Goal: Task Accomplishment & Management: Use online tool/utility

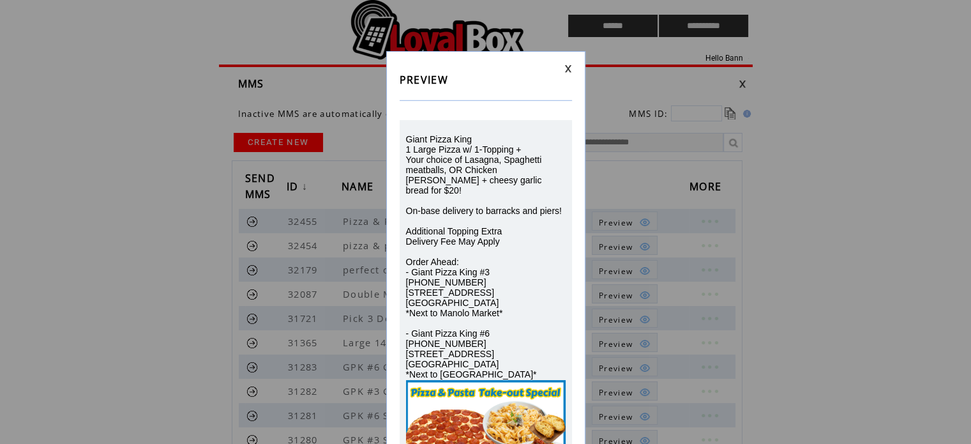
scroll to position [149, 0]
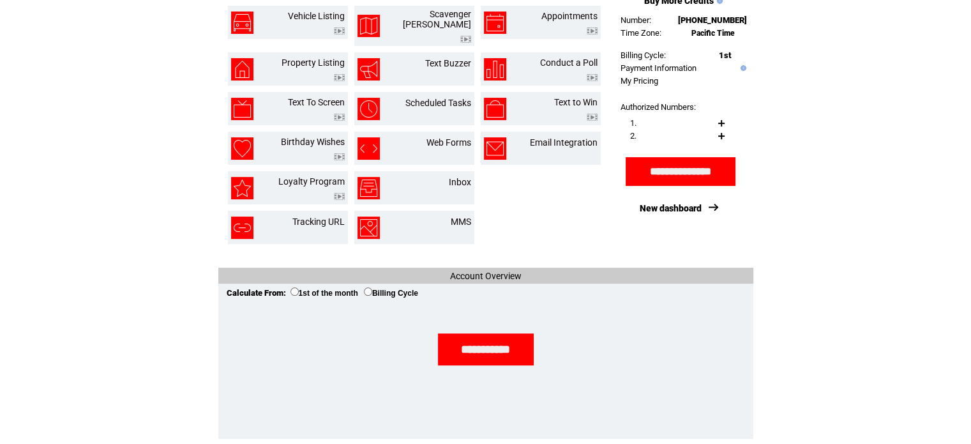
scroll to position [225, 0]
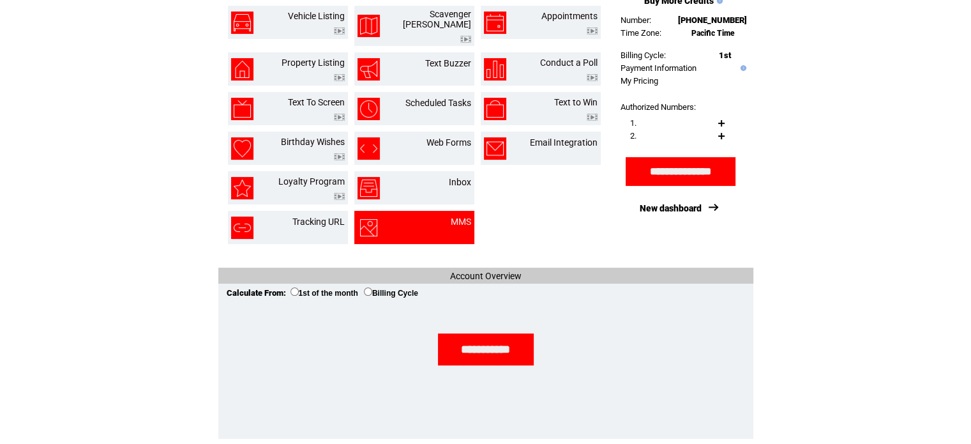
click at [418, 216] on td at bounding box center [389, 227] width 63 height 22
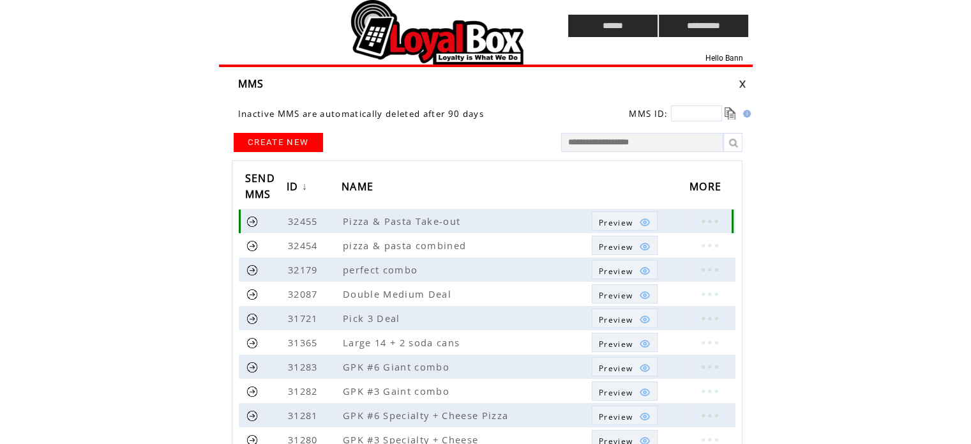
click at [621, 223] on span "Preview" at bounding box center [616, 222] width 34 height 11
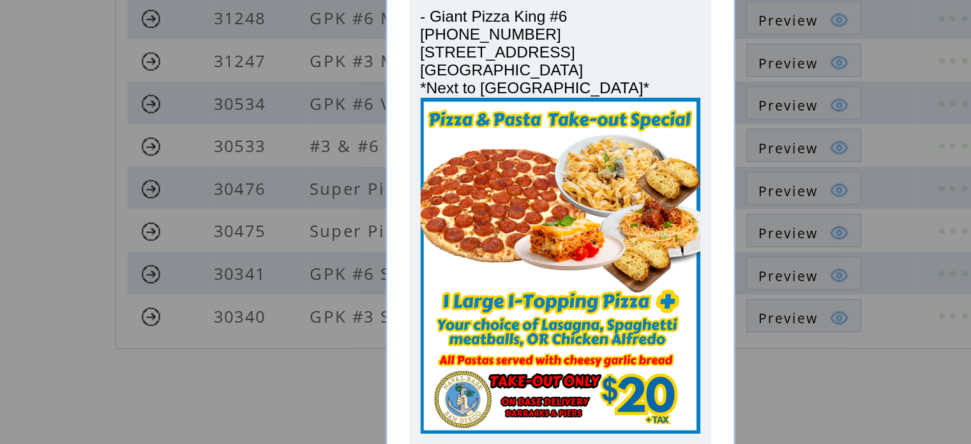
scroll to position [326, 0]
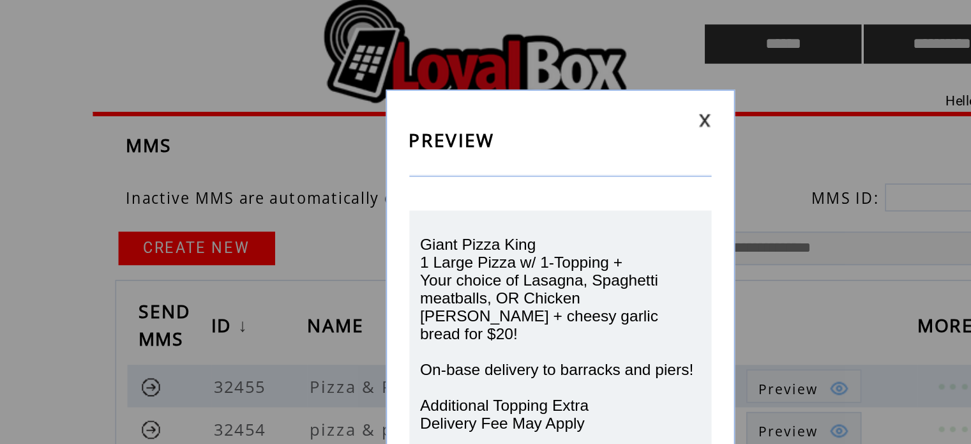
scroll to position [0, 0]
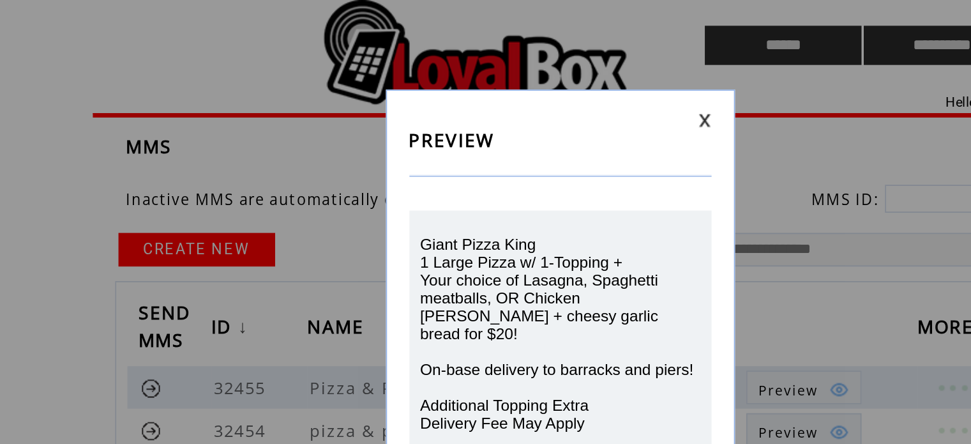
click at [570, 69] on link at bounding box center [568, 68] width 8 height 8
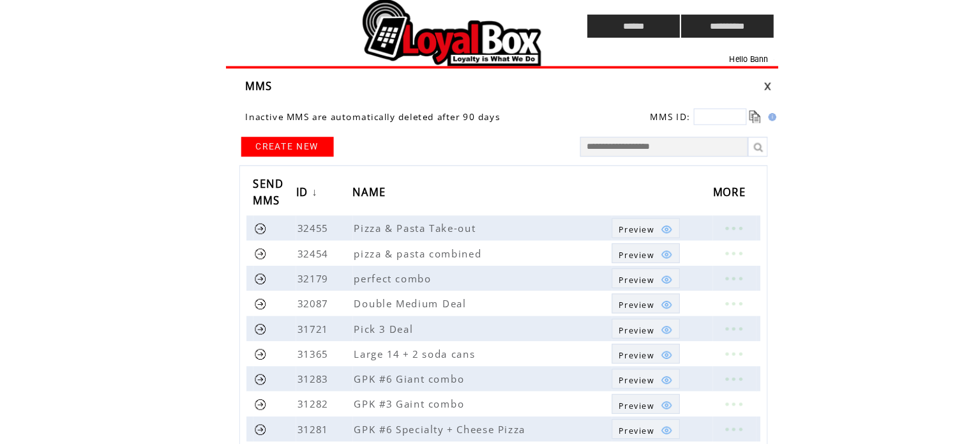
click at [612, 16] on input "******" at bounding box center [612, 26] width 89 height 22
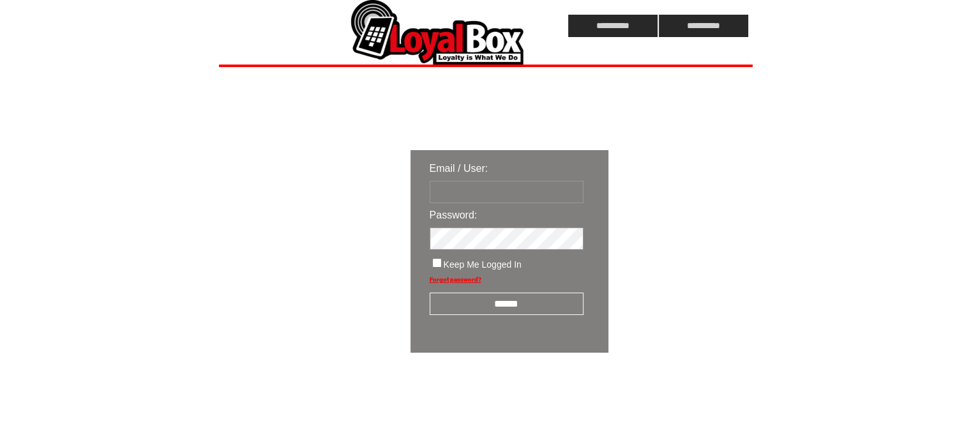
type input "**********"
click at [484, 305] on input "******" at bounding box center [507, 303] width 154 height 22
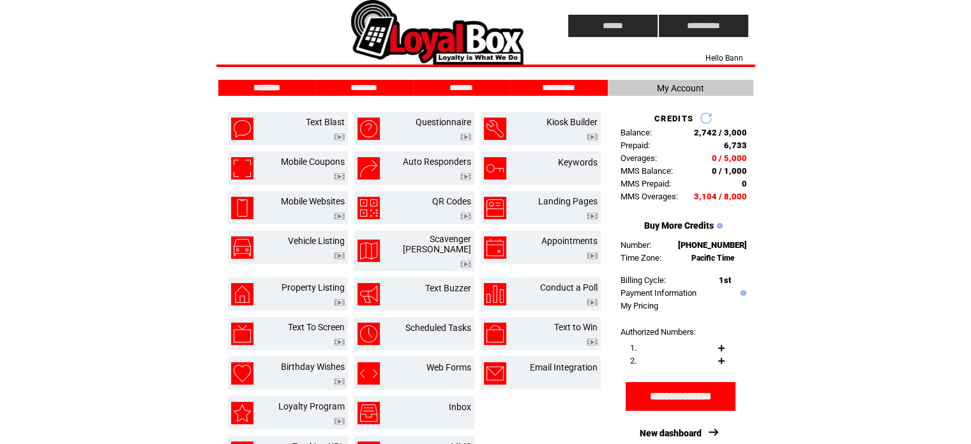
scroll to position [229, 0]
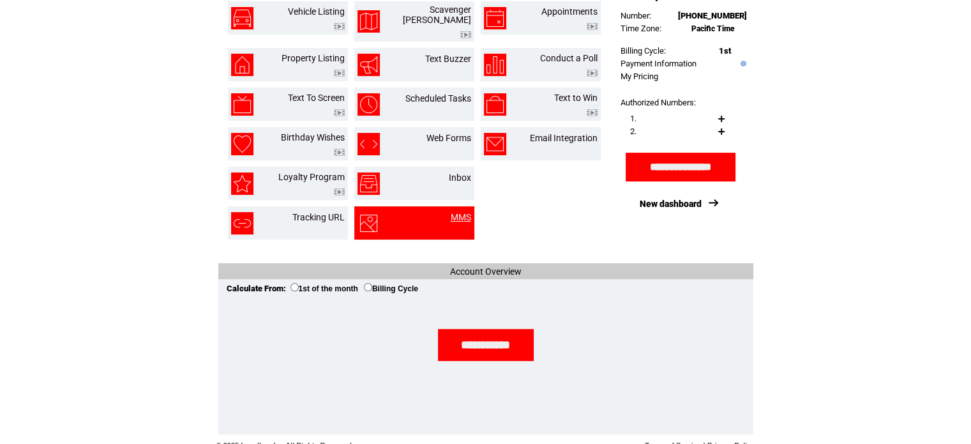
click at [461, 213] on link "MMS" at bounding box center [461, 217] width 20 height 10
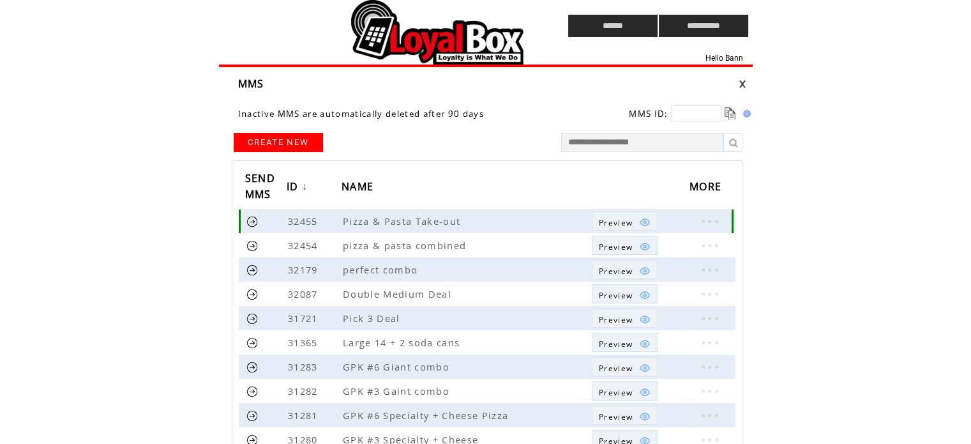
click at [621, 216] on td "Preview" at bounding box center [616, 221] width 34 height 11
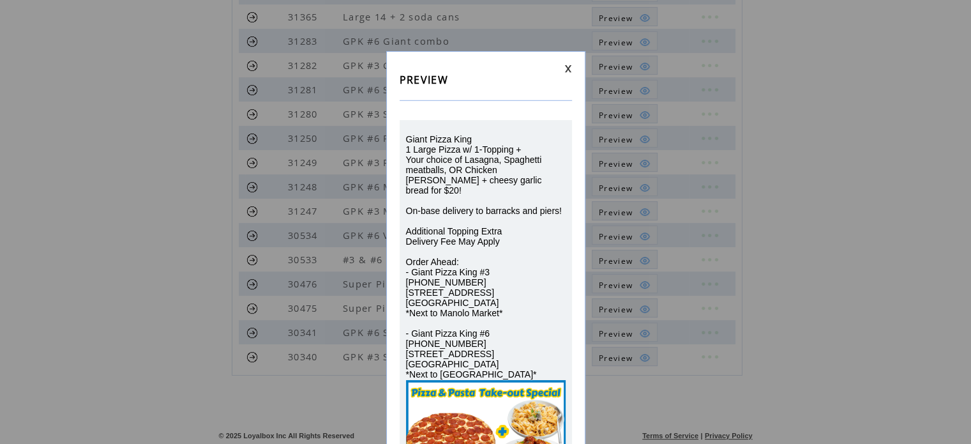
click at [568, 63] on div "PREVIEW Giant Pizza King 1 Large Pizza w/ 1-Topping + Your choice of Lasagna, S…" at bounding box center [485, 321] width 199 height 541
click at [568, 66] on link at bounding box center [568, 68] width 8 height 8
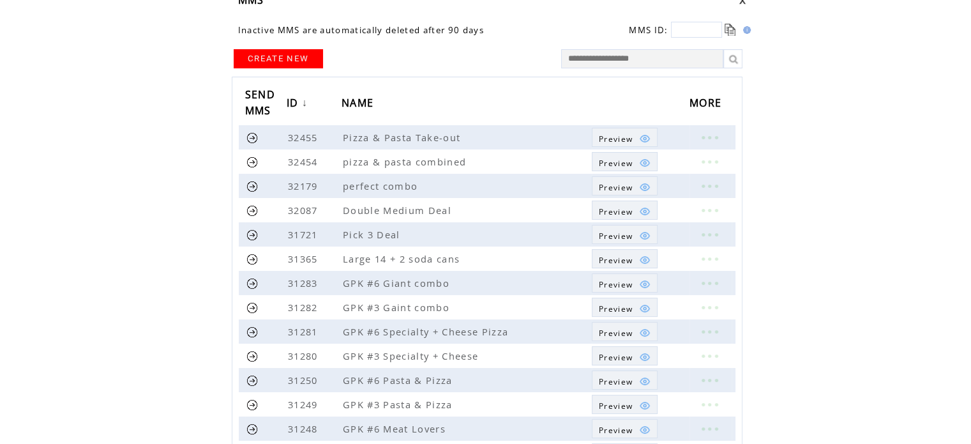
scroll to position [80, 0]
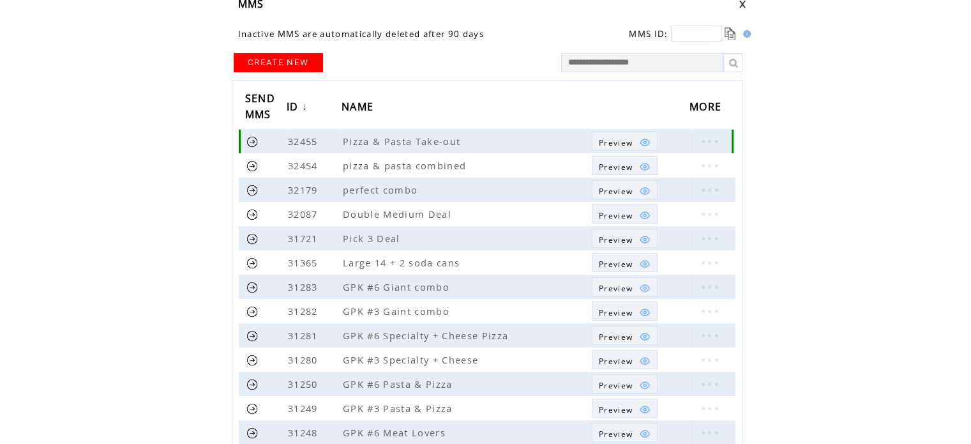
click at [250, 140] on link at bounding box center [252, 141] width 12 height 12
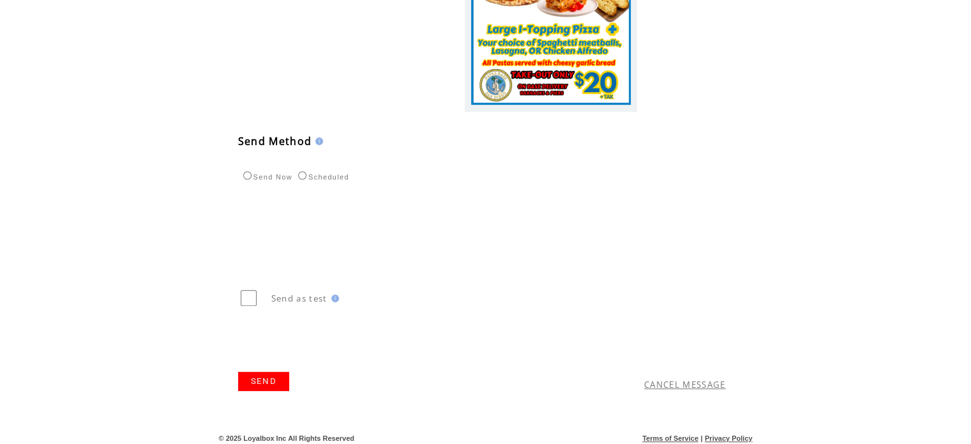
scroll to position [482, 0]
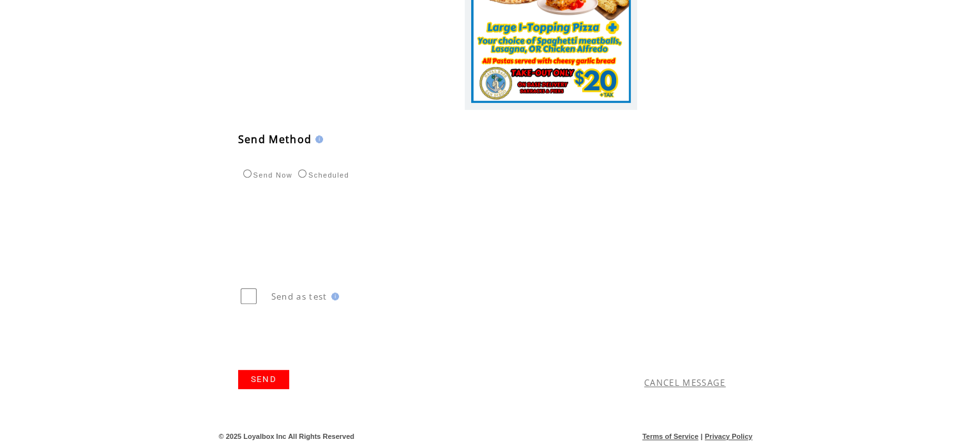
click at [280, 377] on link "SEND" at bounding box center [263, 379] width 51 height 19
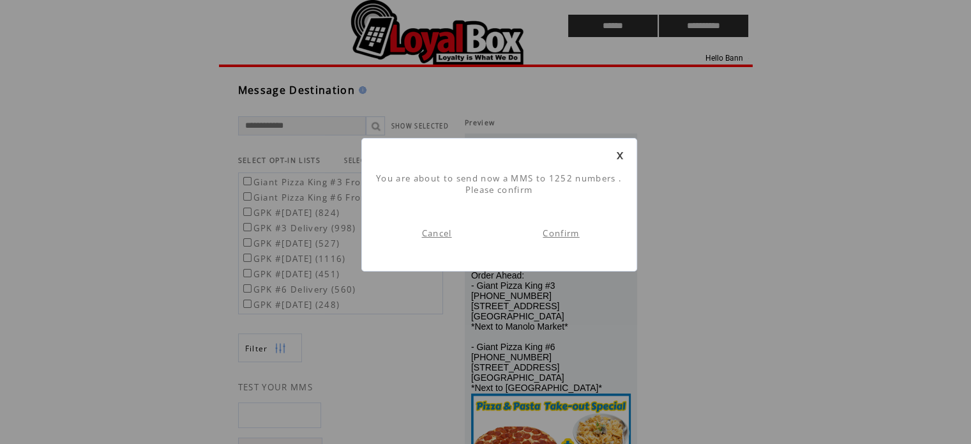
click at [562, 237] on link "Confirm" at bounding box center [561, 232] width 36 height 11
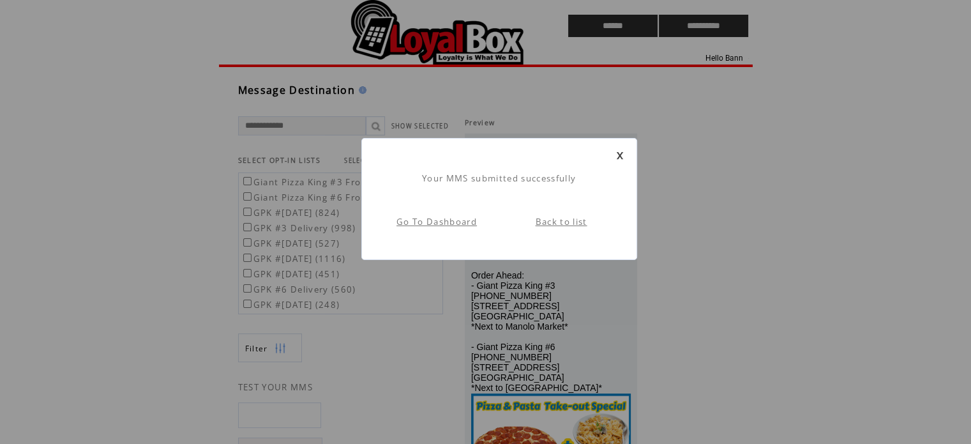
click at [570, 222] on link "Back to list" at bounding box center [562, 221] width 52 height 11
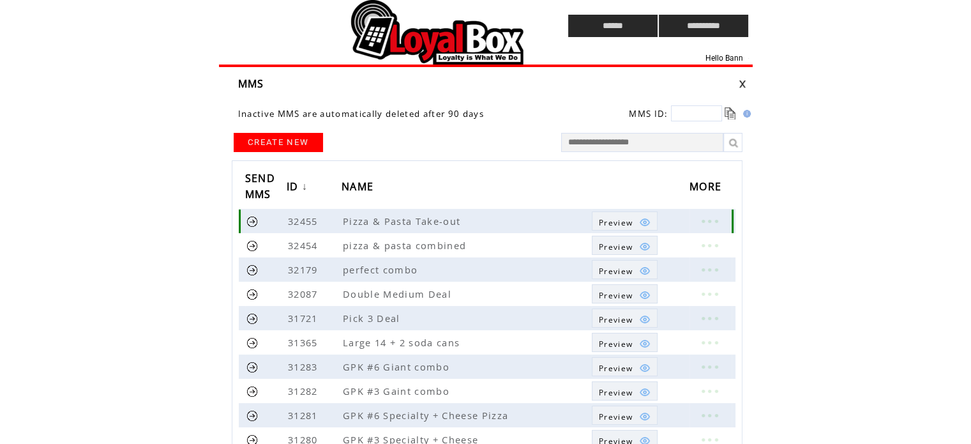
click at [626, 217] on span "Preview" at bounding box center [616, 222] width 34 height 11
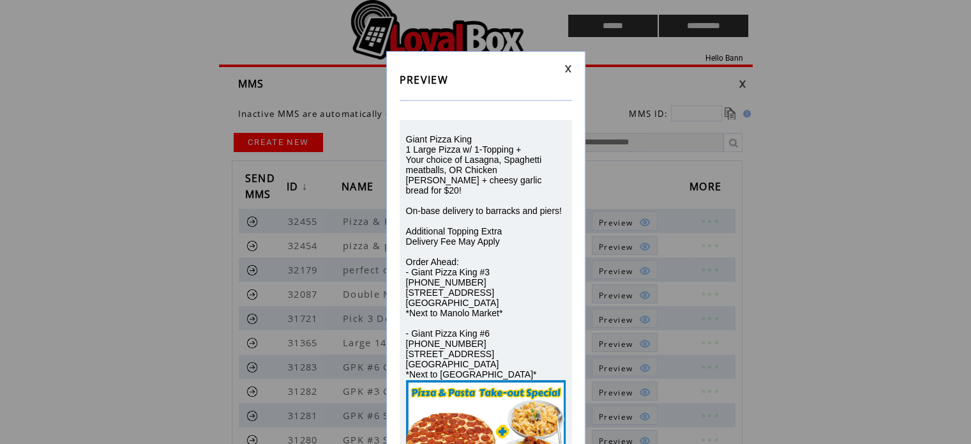
click at [568, 66] on link at bounding box center [568, 68] width 8 height 8
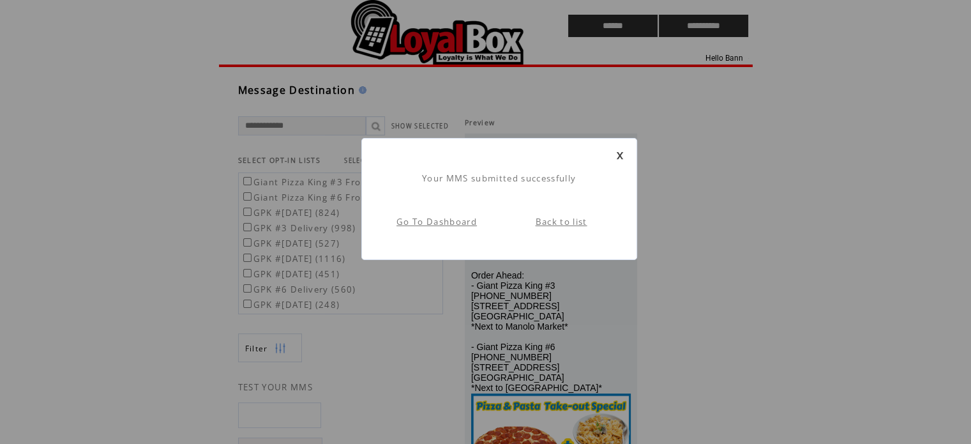
click at [546, 221] on link "Back to list" at bounding box center [562, 221] width 52 height 11
click at [417, 222] on link "Go To Dashboard" at bounding box center [437, 221] width 80 height 11
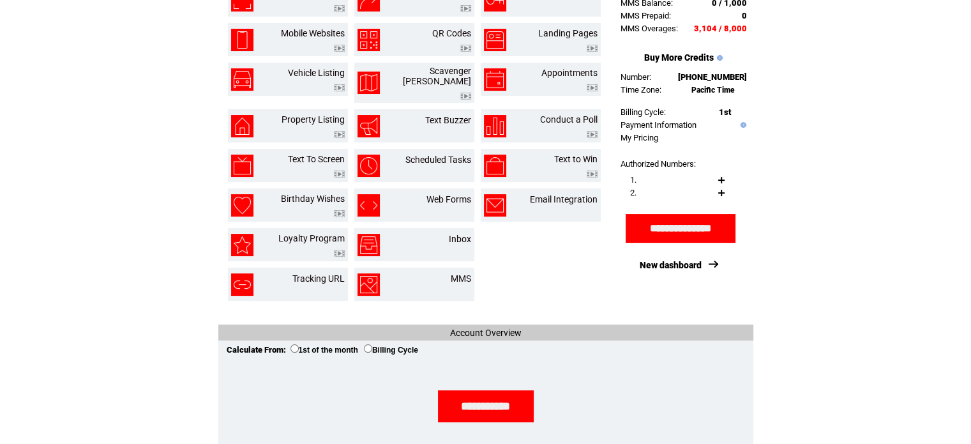
scroll to position [169, 0]
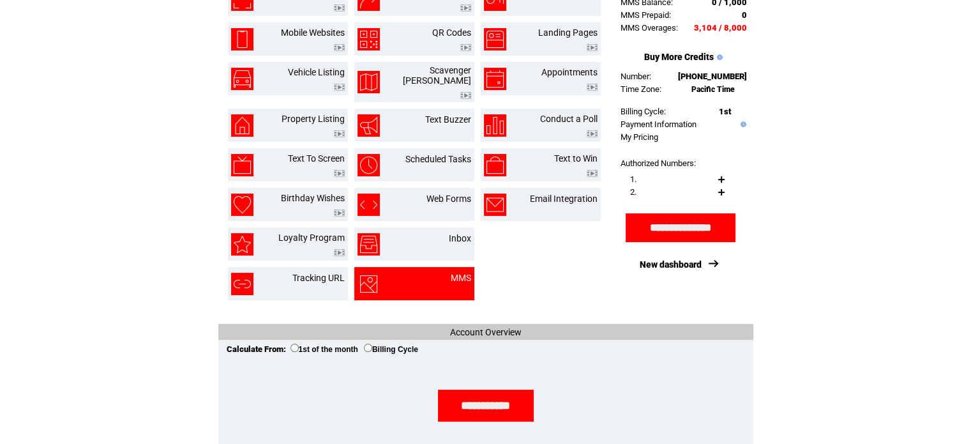
click at [447, 273] on td "MMS" at bounding box center [445, 284] width 50 height 22
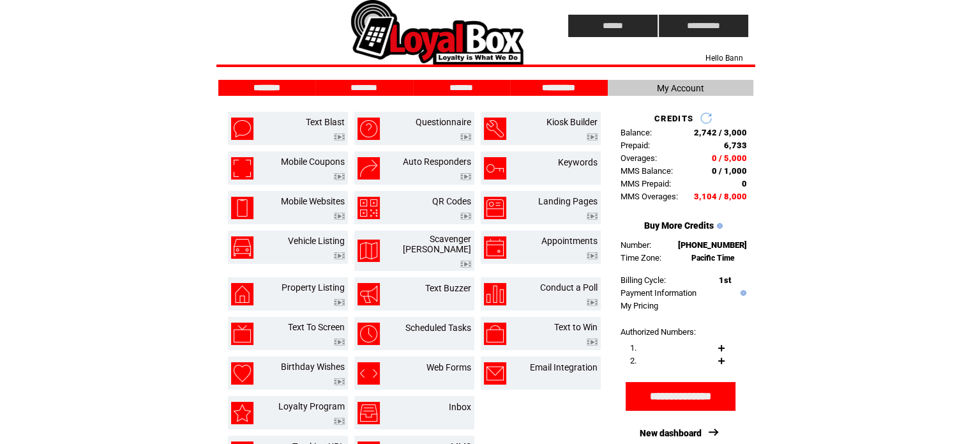
scroll to position [207, 0]
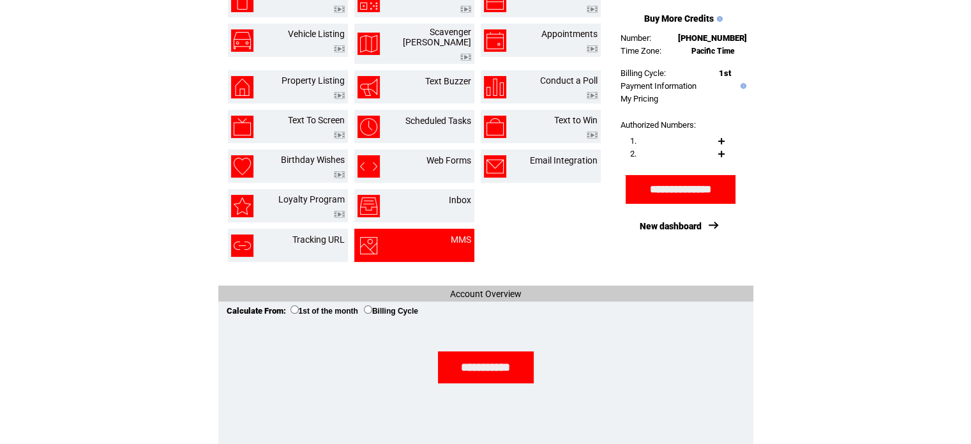
click at [435, 236] on td "MMS" at bounding box center [445, 245] width 50 height 22
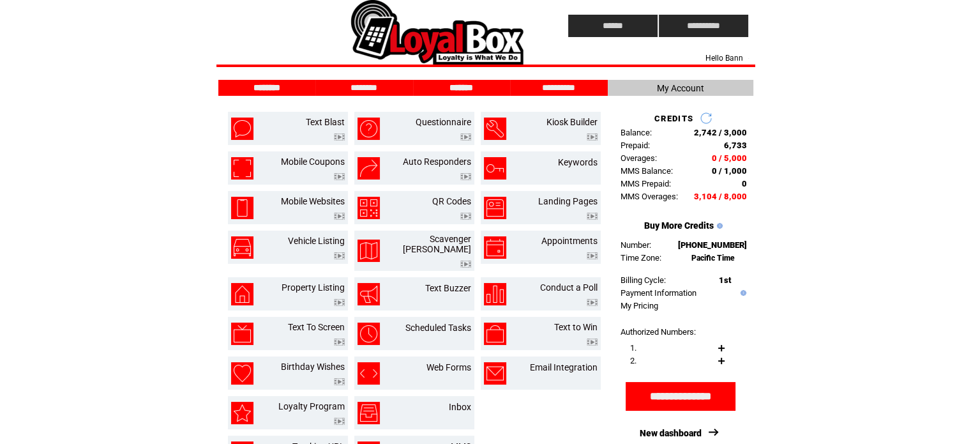
click at [462, 82] on input "*******" at bounding box center [462, 87] width 96 height 11
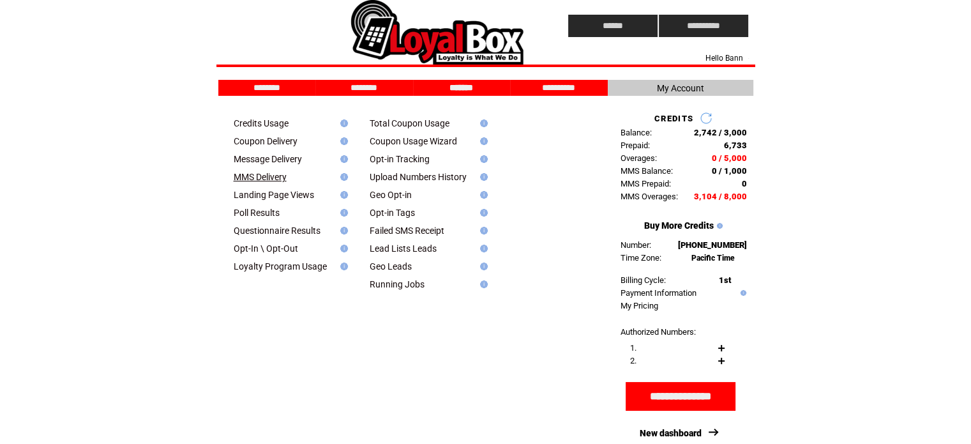
click at [282, 178] on link "MMS Delivery" at bounding box center [260, 177] width 53 height 10
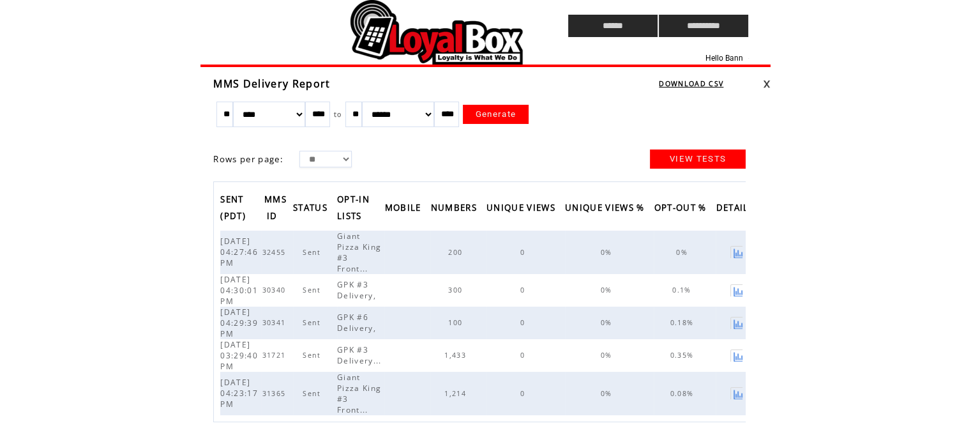
scroll to position [46, 0]
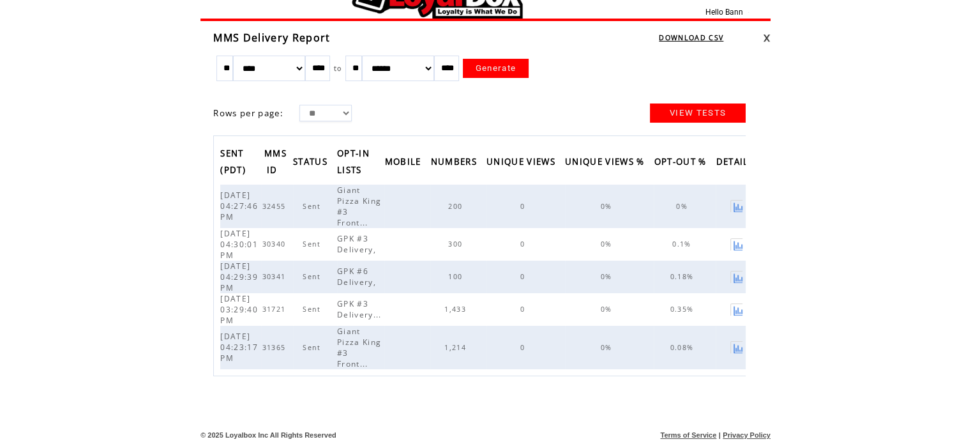
click at [364, 153] on span "OPT-IN LISTS" at bounding box center [353, 163] width 33 height 38
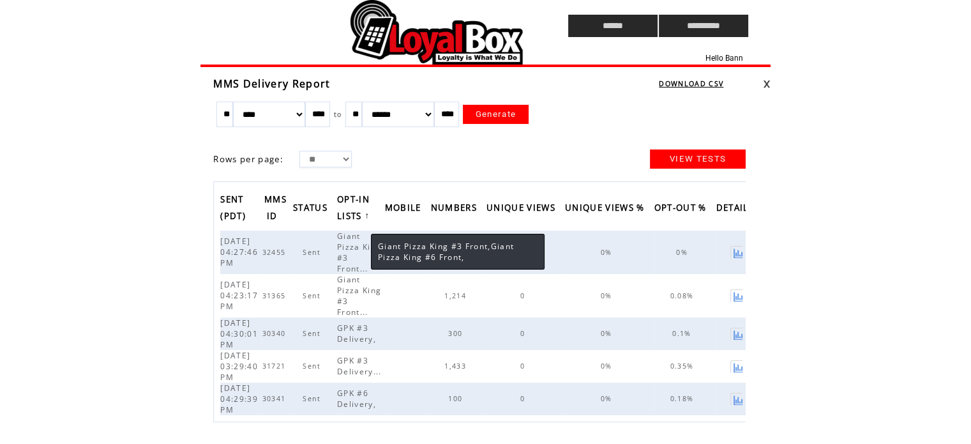
click at [358, 248] on span "Giant Pizza King #3 Front..." at bounding box center [359, 251] width 44 height 43
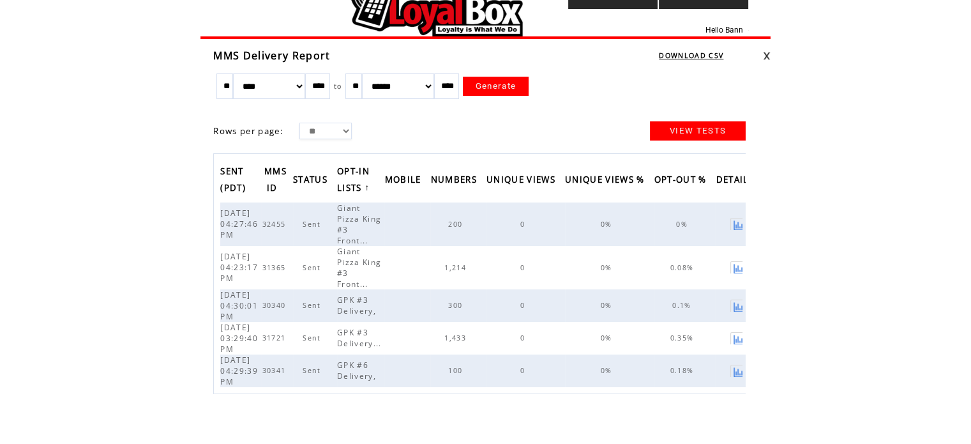
scroll to position [46, 0]
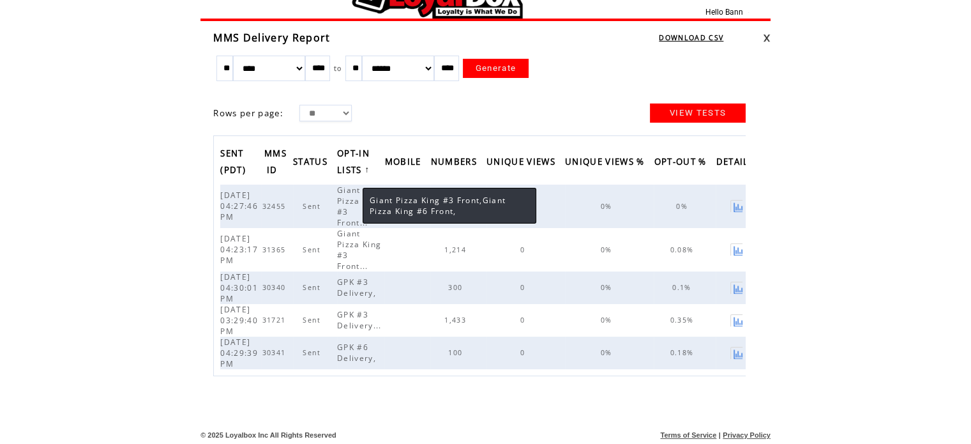
click at [350, 196] on span "Giant Pizza King #3 Front..." at bounding box center [359, 206] width 44 height 43
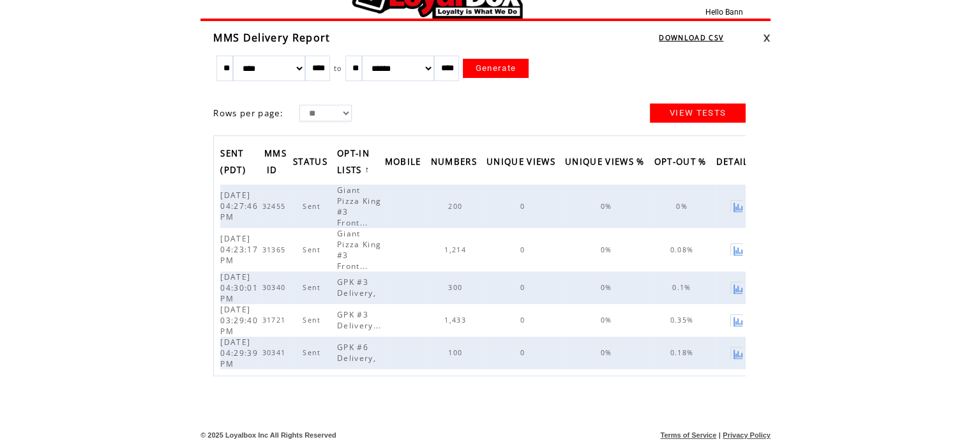
click at [356, 194] on span "Giant Pizza King #3 Front..." at bounding box center [359, 206] width 44 height 43
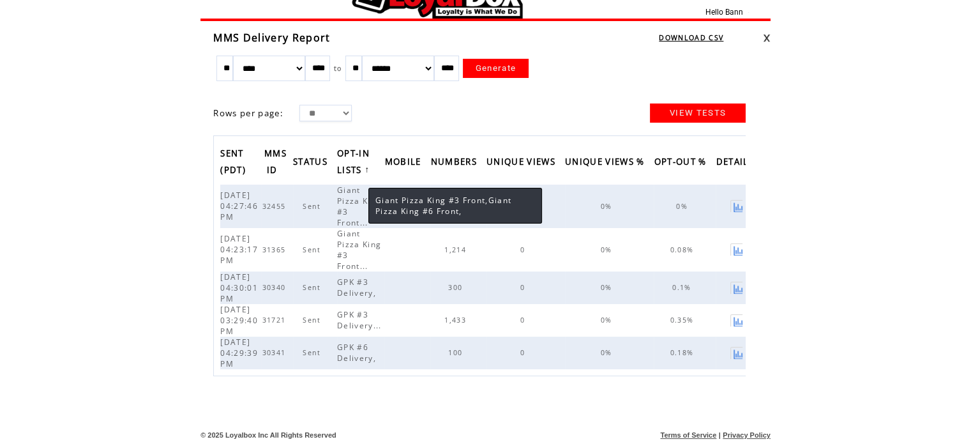
click at [345, 209] on span "Giant Pizza King #3 Front..." at bounding box center [359, 206] width 44 height 43
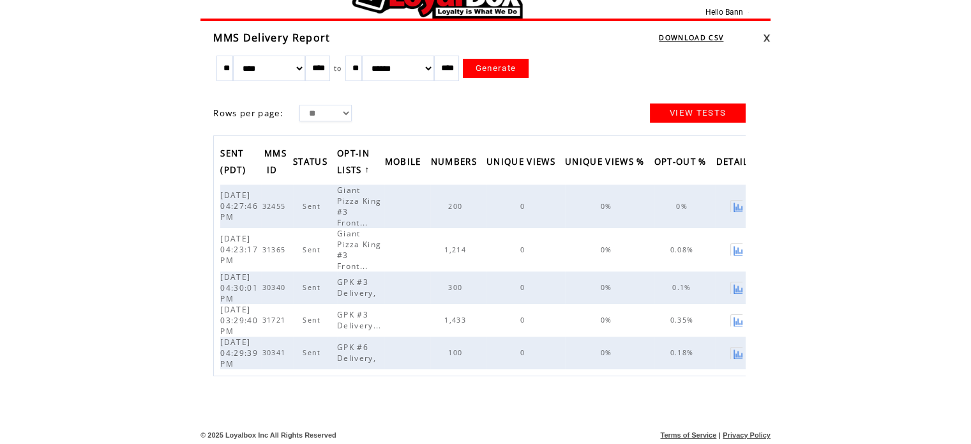
click at [342, 228] on span "Giant Pizza King #3 Front..." at bounding box center [359, 249] width 44 height 43
click at [230, 208] on span "[DATE] 04:27:46 PM" at bounding box center [239, 206] width 38 height 33
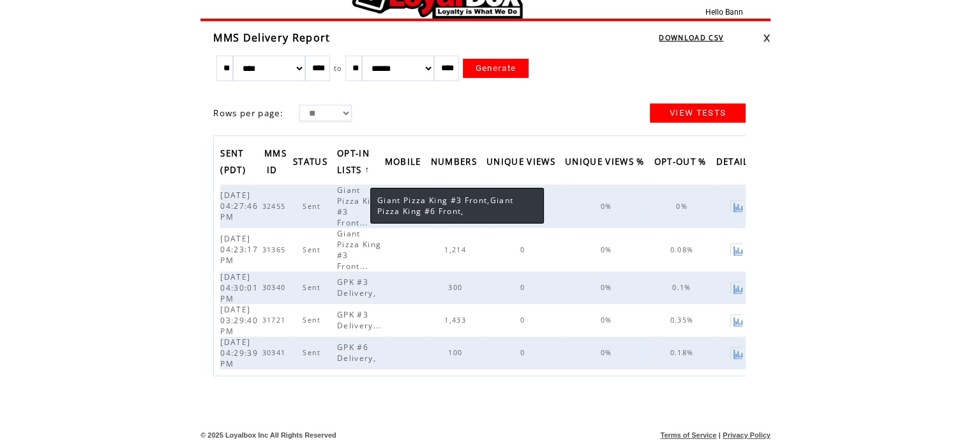
click at [358, 190] on span "Giant Pizza King #3 Front..." at bounding box center [359, 206] width 44 height 43
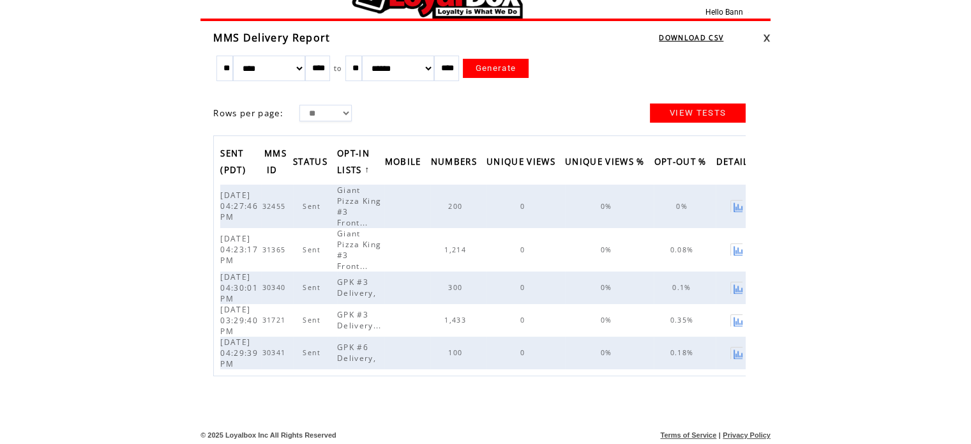
click at [69, 172] on html "**********" at bounding box center [485, 176] width 971 height 444
